Goal: Task Accomplishment & Management: Manage account settings

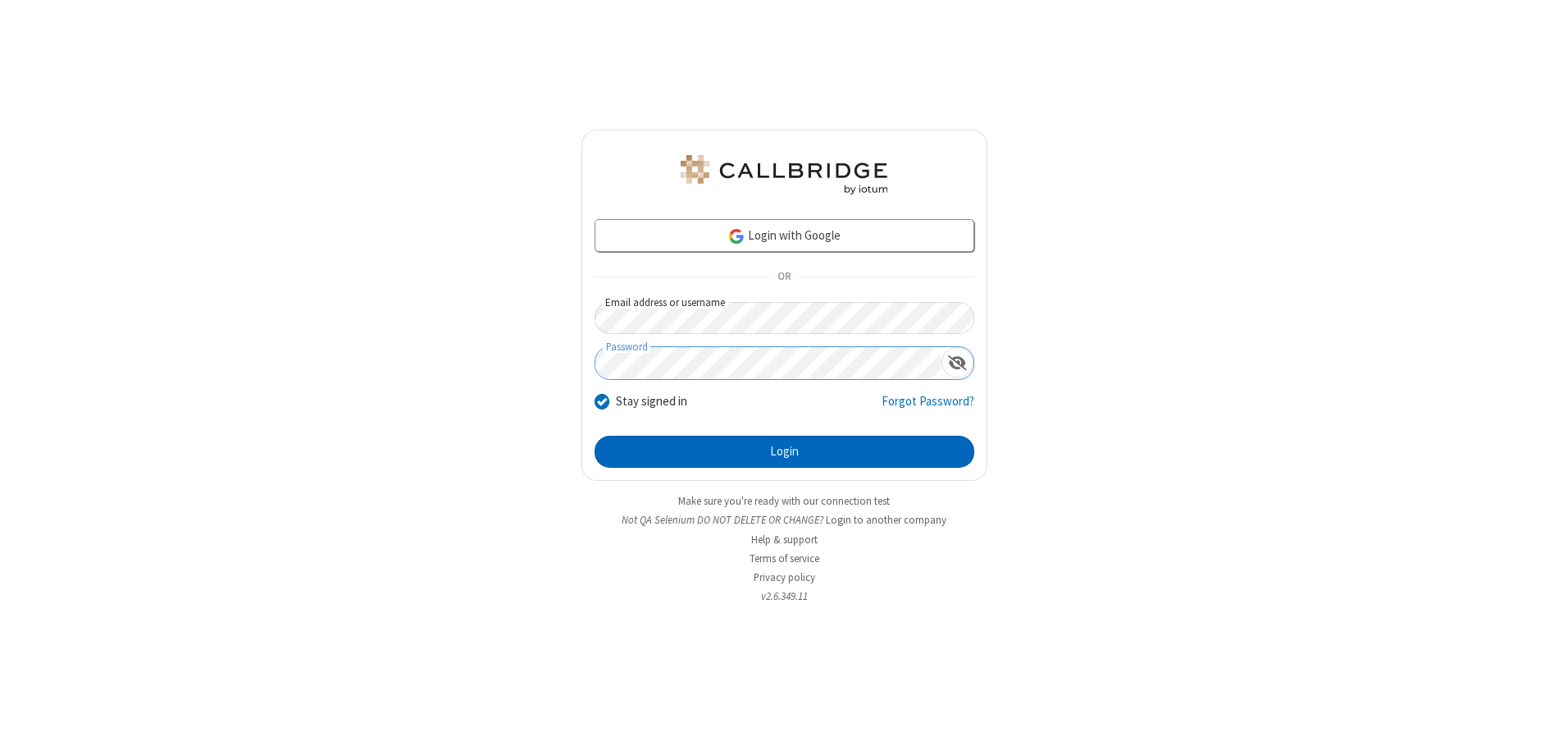
click at [784, 451] on button "Login" at bounding box center [784, 451] width 379 height 33
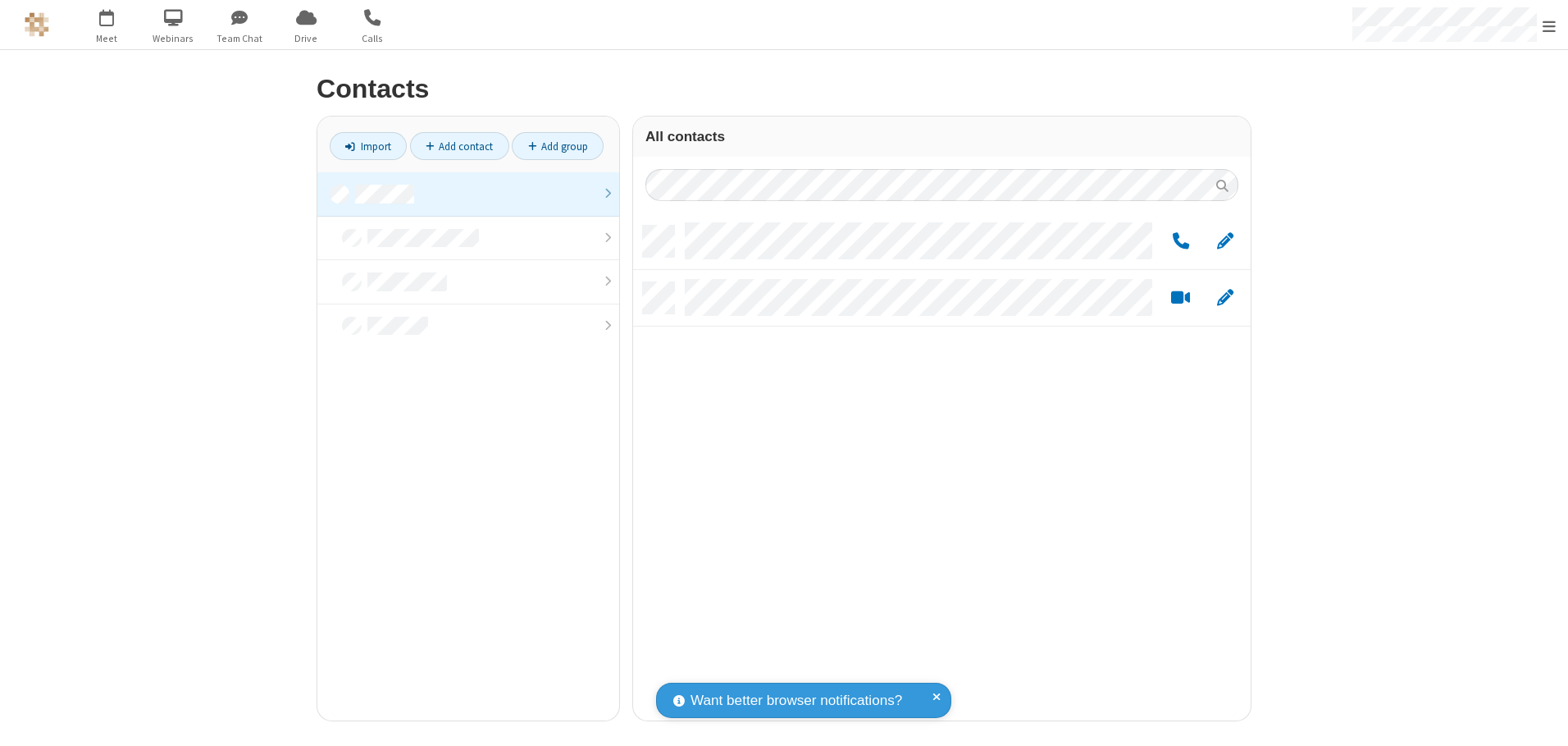
scroll to position [495, 605]
click at [468, 194] on link at bounding box center [468, 195] width 302 height 44
click at [1225, 241] on span "Edit" at bounding box center [1225, 241] width 17 height 20
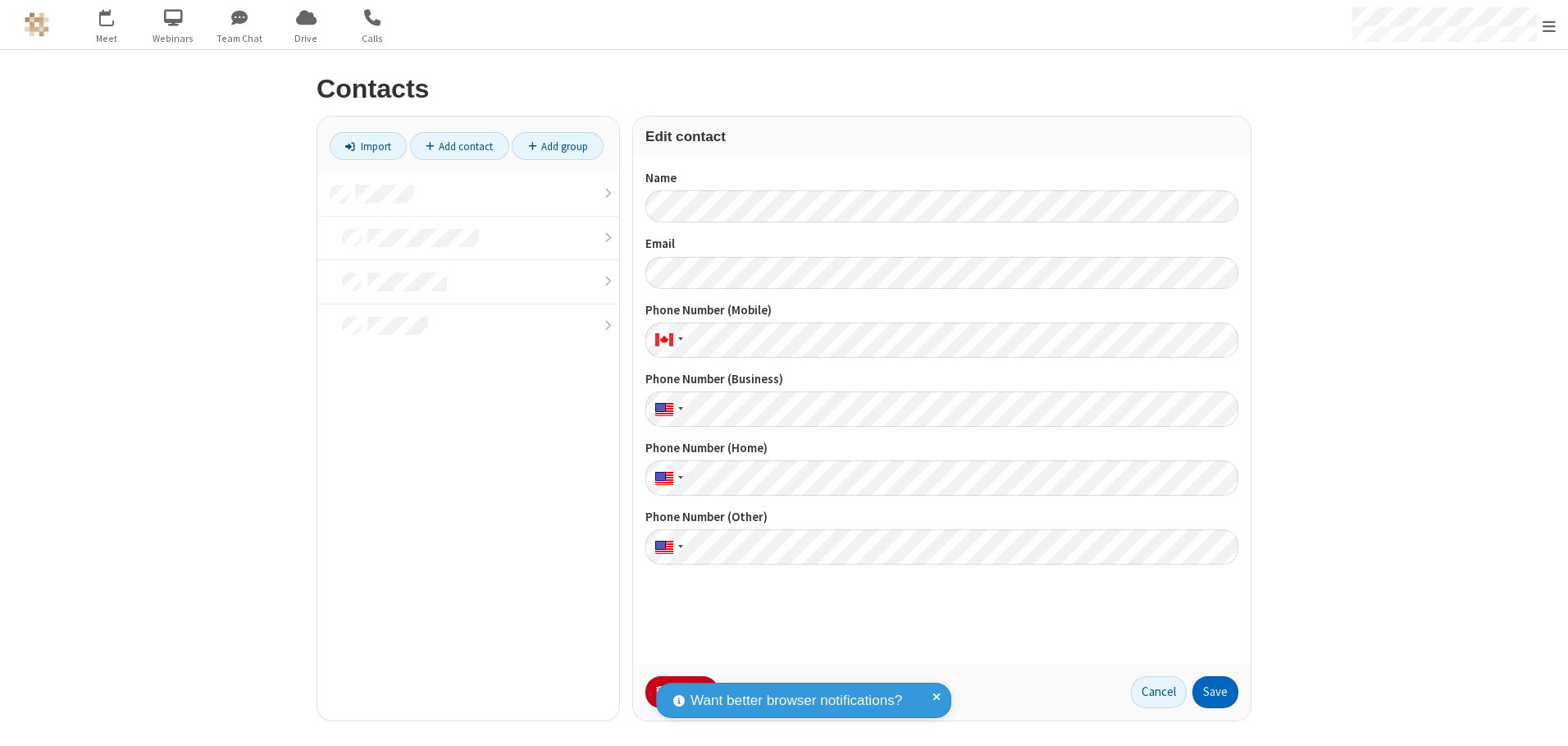
click at [1215, 692] on button "Save" at bounding box center [1215, 692] width 46 height 33
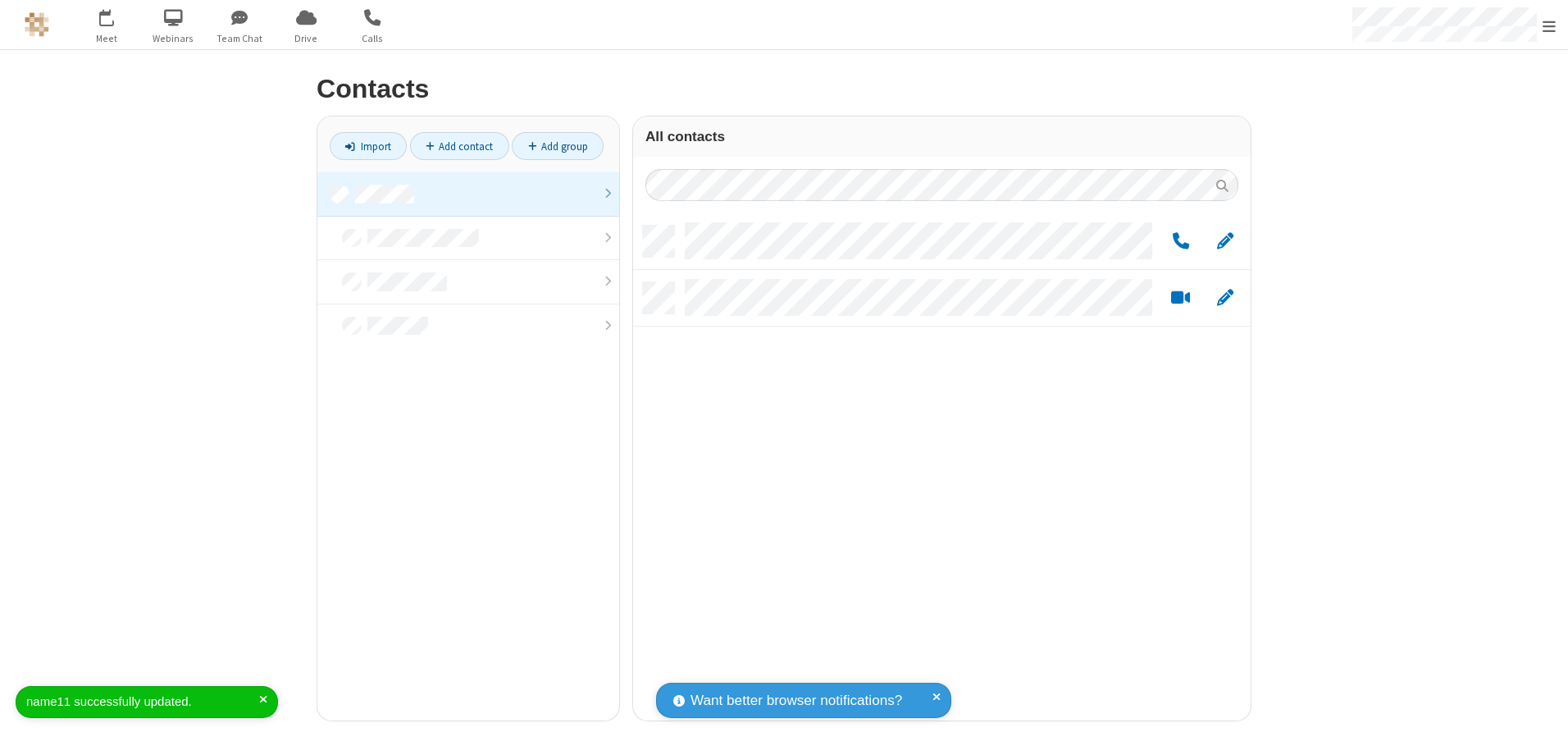
scroll to position [495, 605]
